Goal: Information Seeking & Learning: Learn about a topic

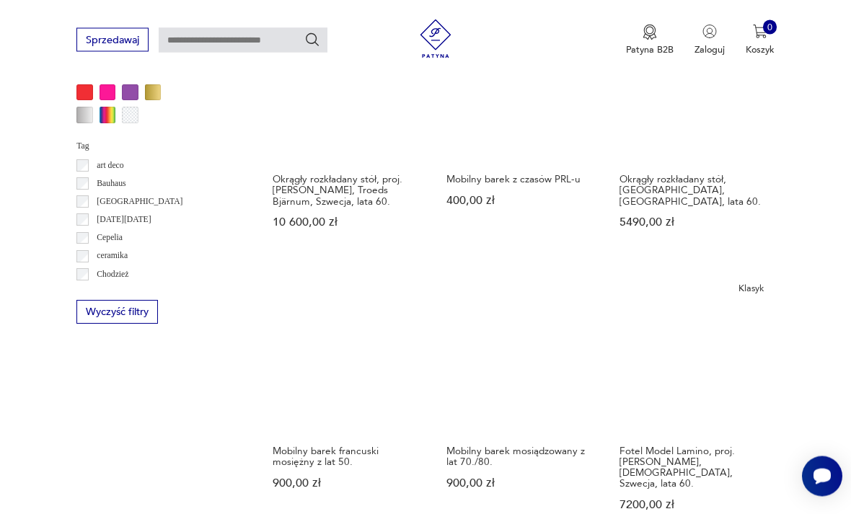
scroll to position [1182, 0]
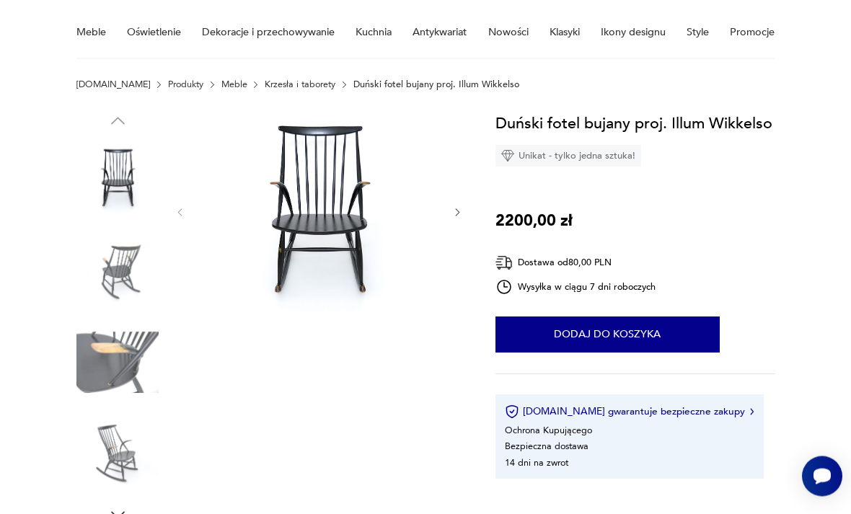
scroll to position [114, 0]
click at [112, 452] on img at bounding box center [117, 454] width 82 height 82
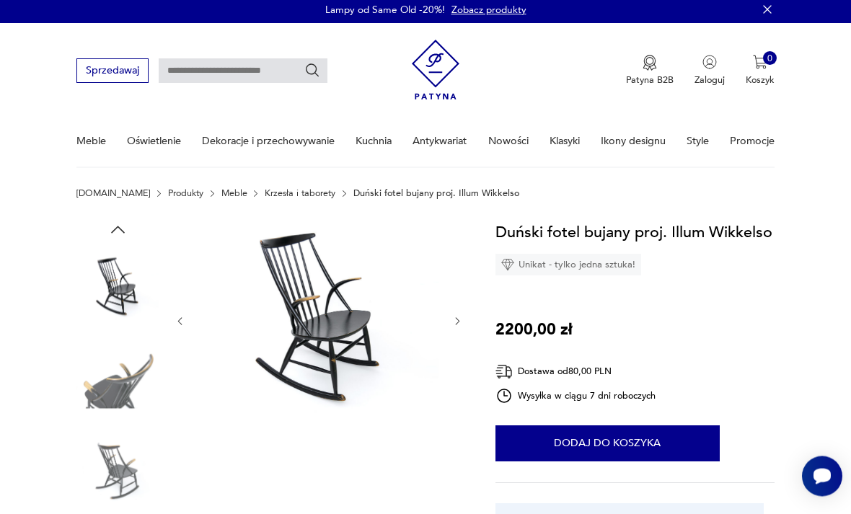
scroll to position [0, 0]
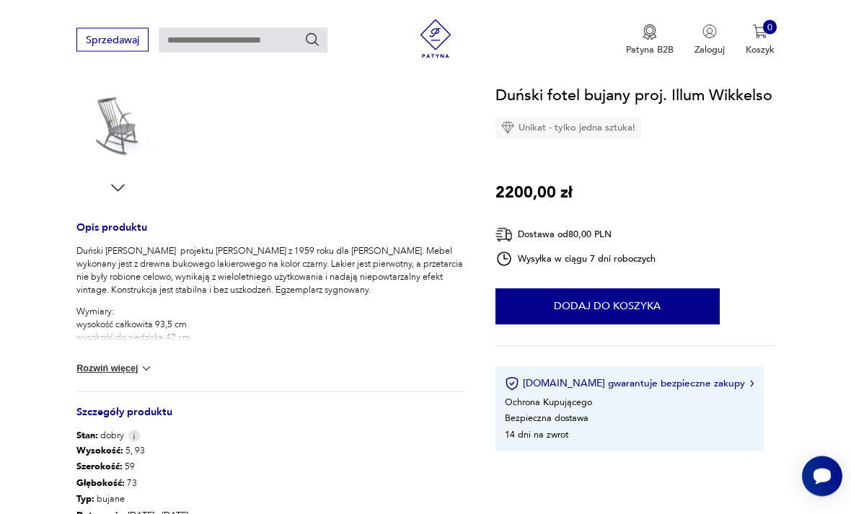
scroll to position [441, 0]
click at [146, 368] on img at bounding box center [146, 368] width 14 height 14
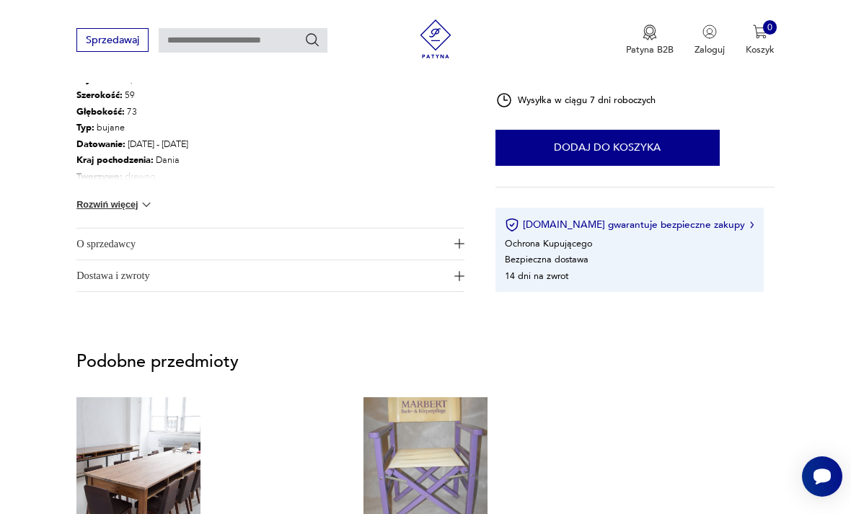
scroll to position [850, 0]
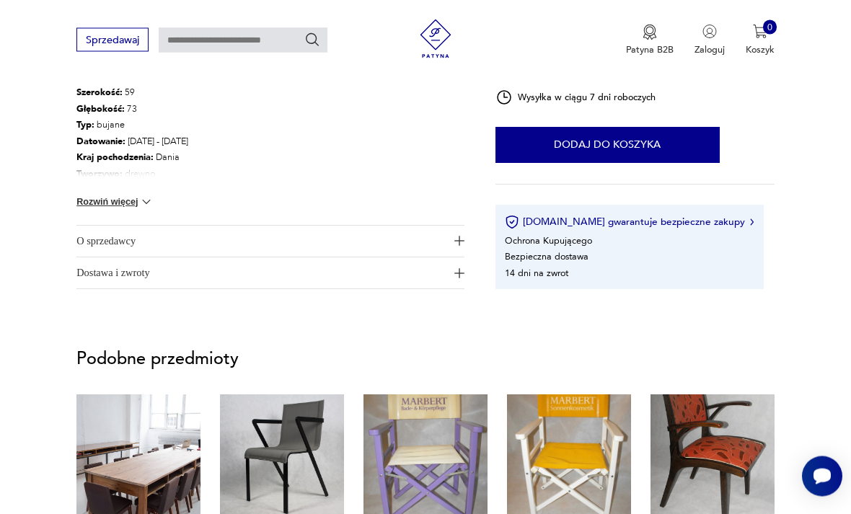
click at [118, 203] on button "Rozwiń więcej" at bounding box center [114, 202] width 77 height 14
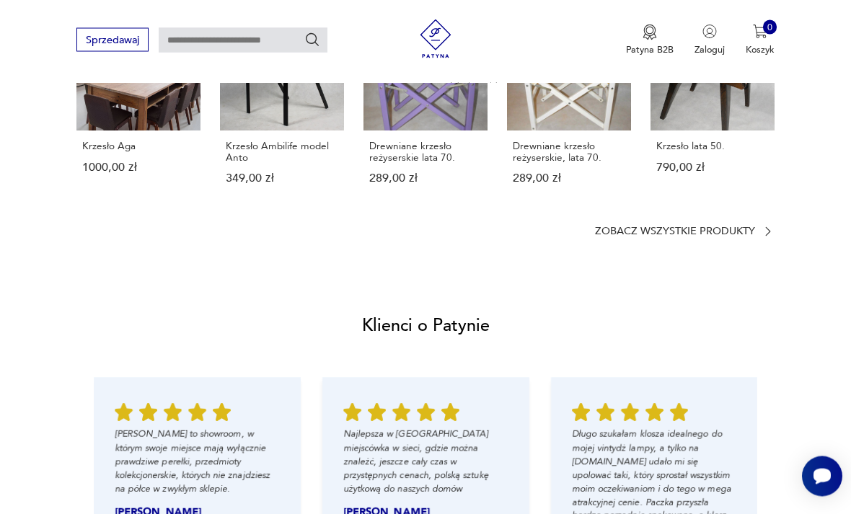
scroll to position [1329, 0]
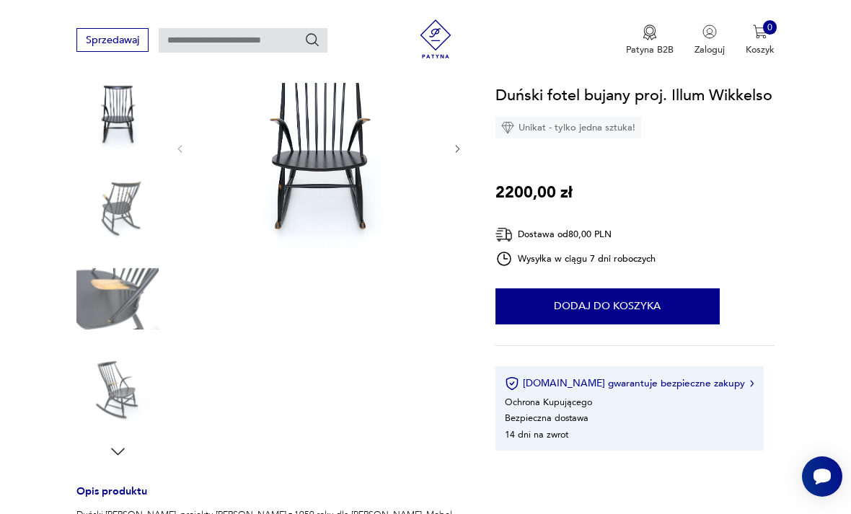
scroll to position [182, 0]
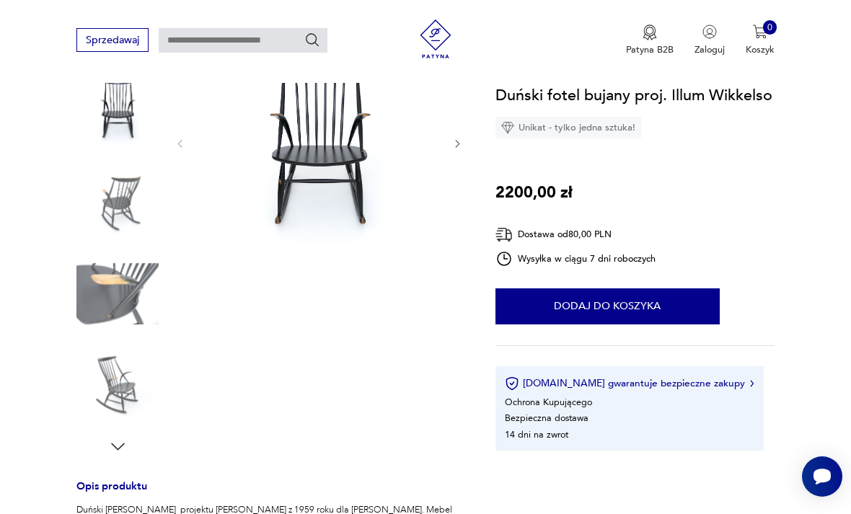
click at [112, 382] on img at bounding box center [117, 386] width 82 height 82
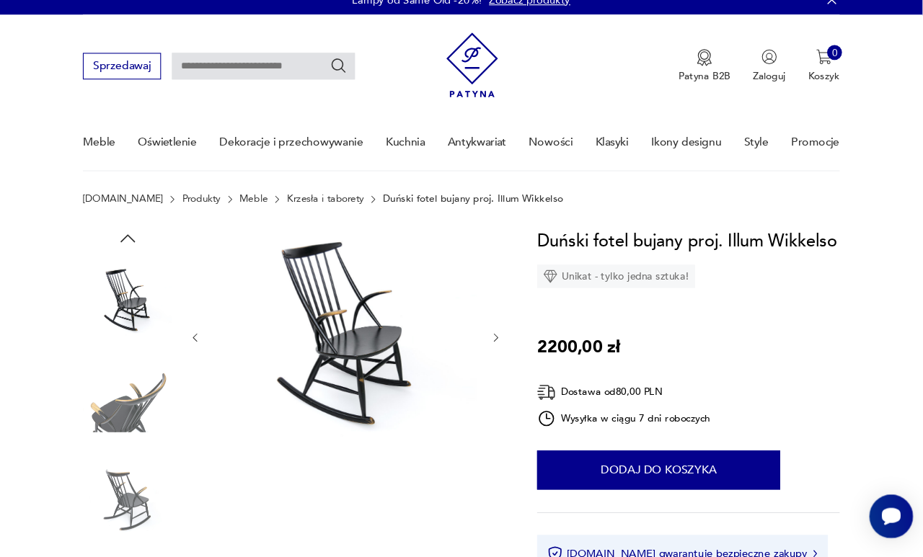
scroll to position [0, 0]
